Goal: Task Accomplishment & Management: Manage account settings

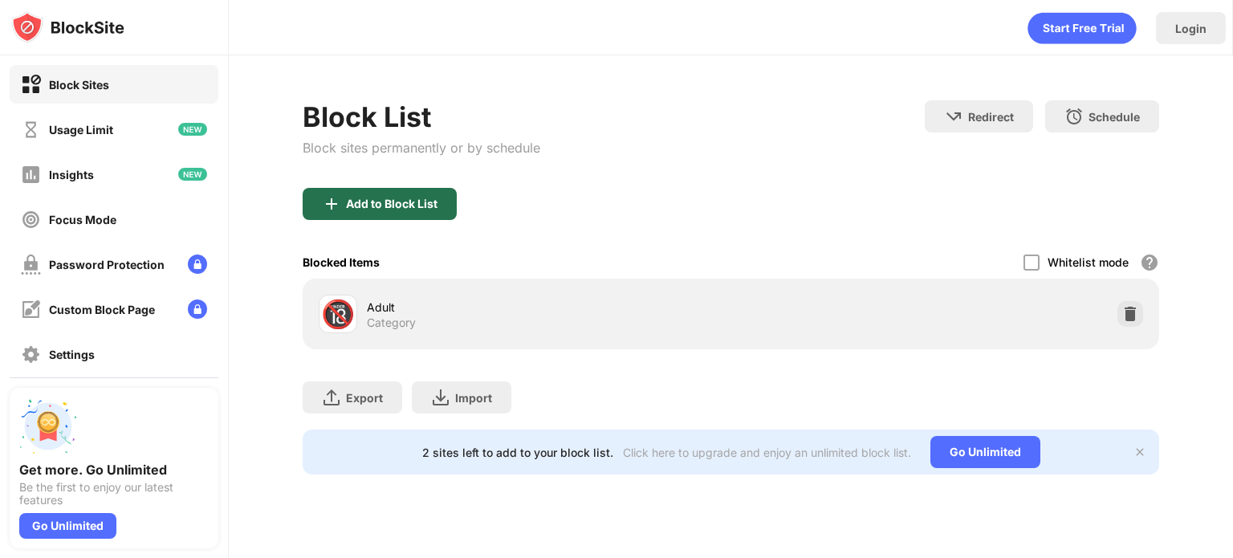
click at [394, 200] on div "Add to Block List" at bounding box center [392, 203] width 92 height 13
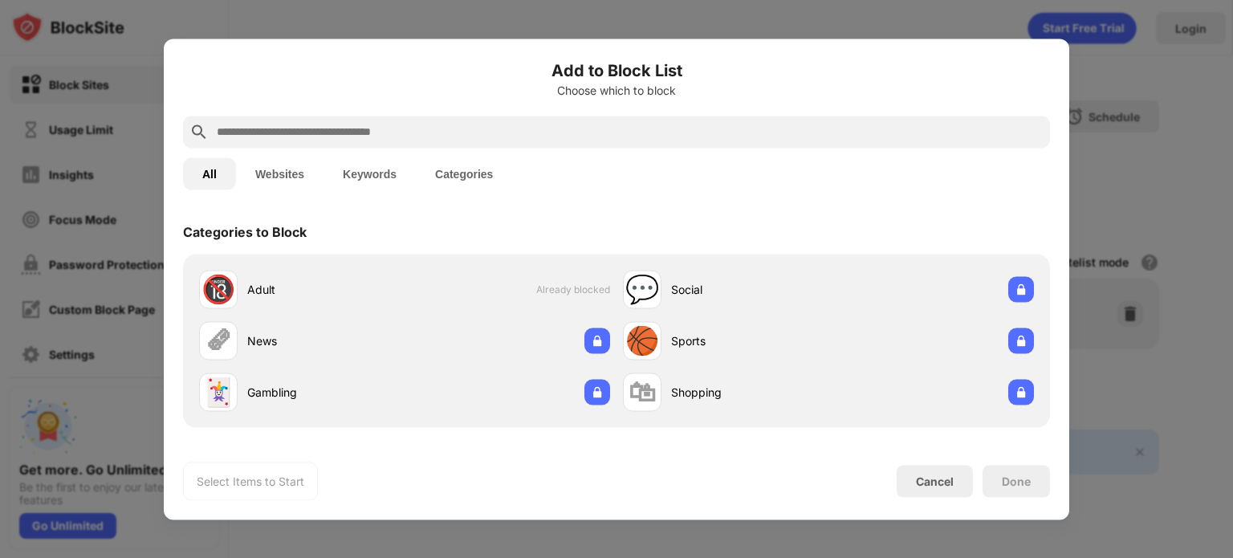
click at [411, 141] on div at bounding box center [616, 132] width 867 height 32
click at [410, 136] on input "text" at bounding box center [629, 131] width 828 height 19
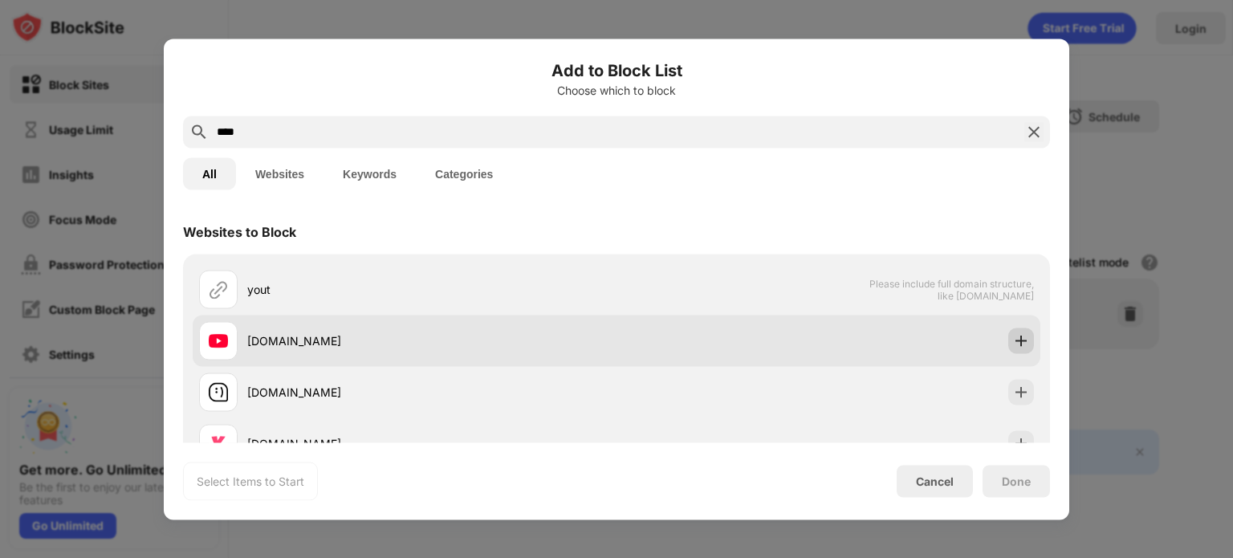
type input "****"
click at [1013, 343] on img at bounding box center [1021, 340] width 16 height 16
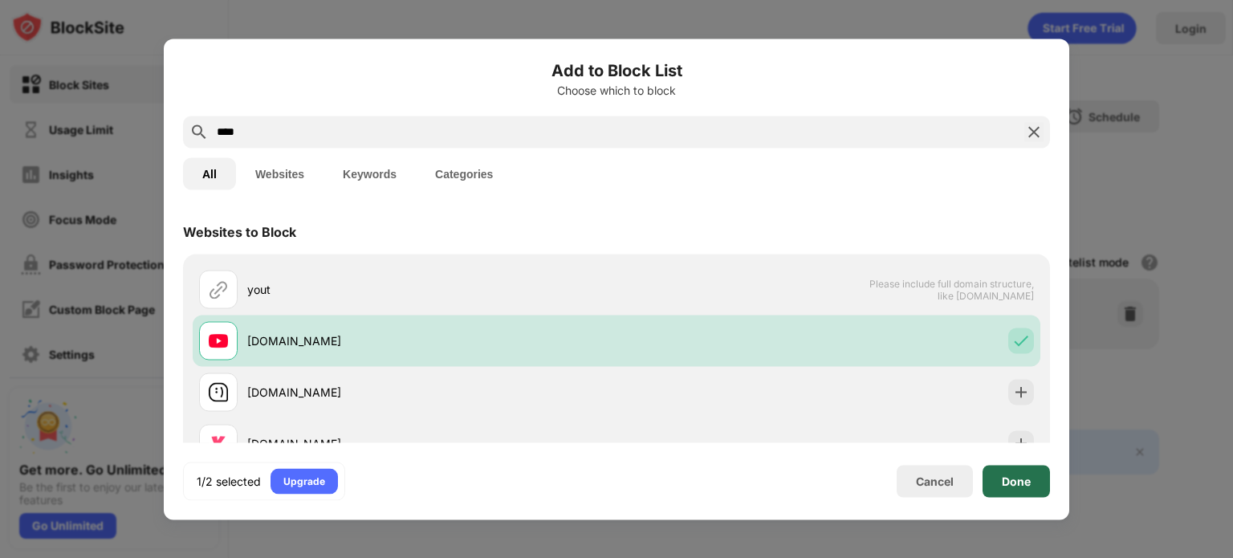
click at [1040, 478] on div "Done" at bounding box center [1016, 481] width 67 height 32
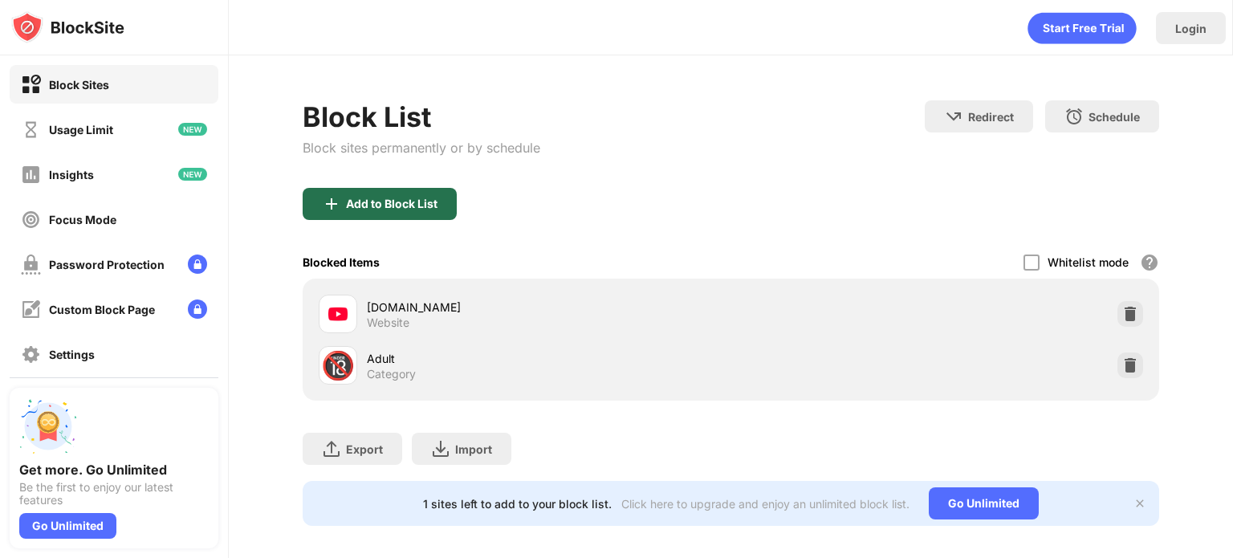
click at [416, 191] on div "Add to Block List" at bounding box center [380, 204] width 154 height 32
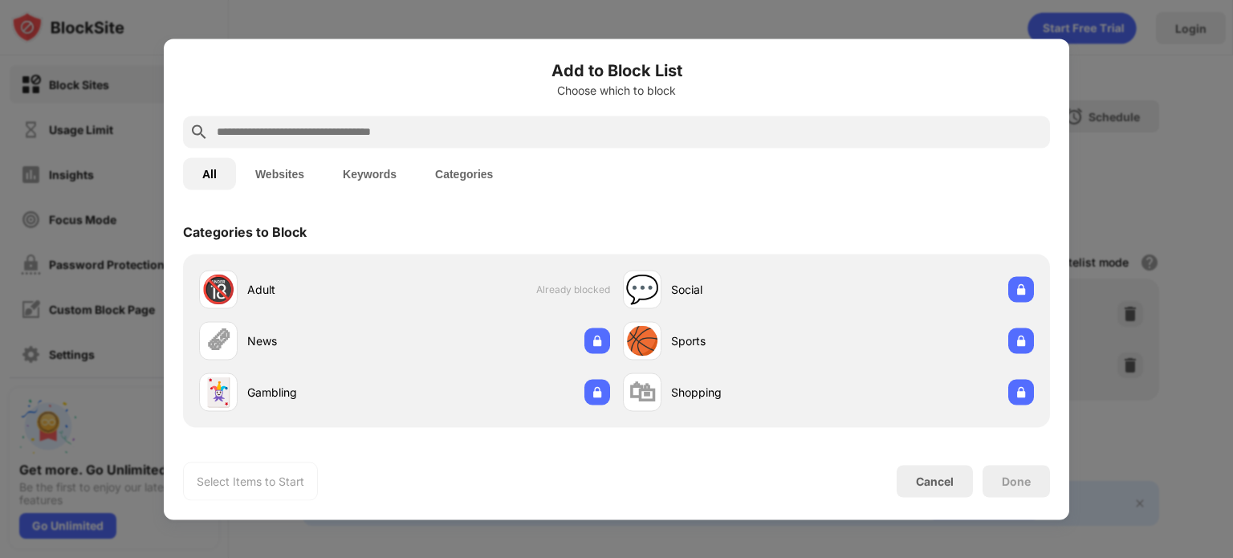
click at [389, 124] on input "text" at bounding box center [629, 131] width 828 height 19
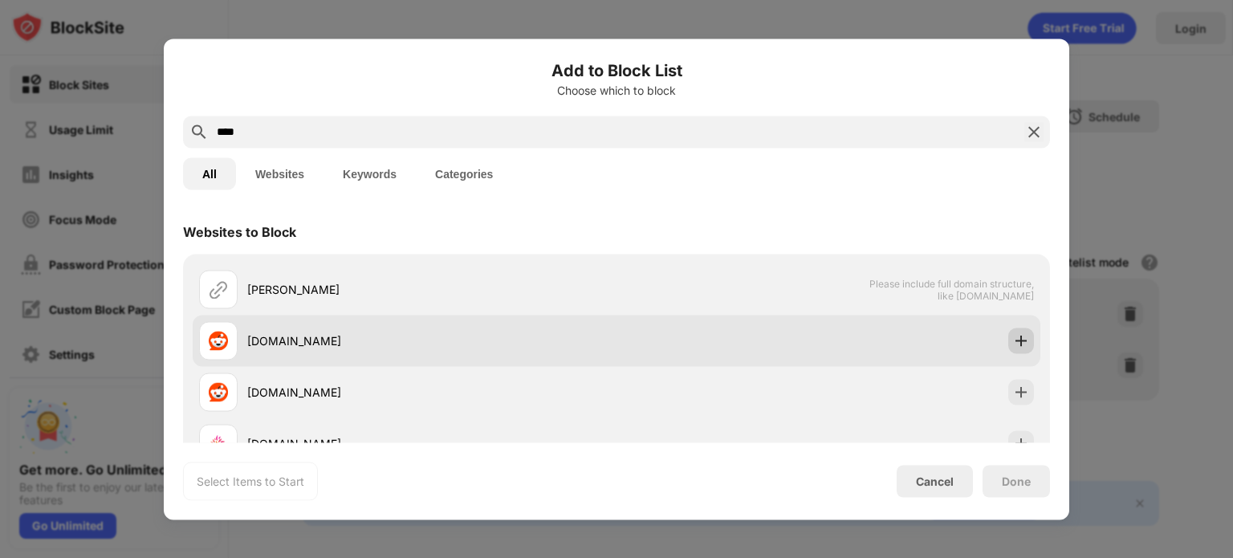
type input "****"
click at [1008, 349] on div at bounding box center [1021, 341] width 26 height 26
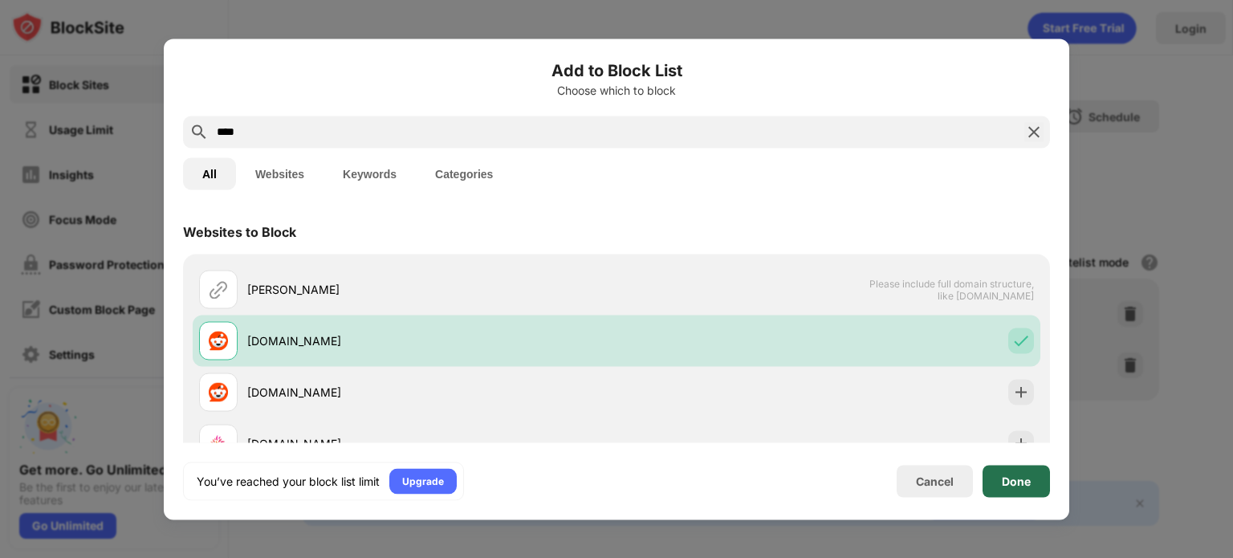
click at [1011, 477] on div "Done" at bounding box center [1016, 480] width 29 height 13
